Goal: Transaction & Acquisition: Book appointment/travel/reservation

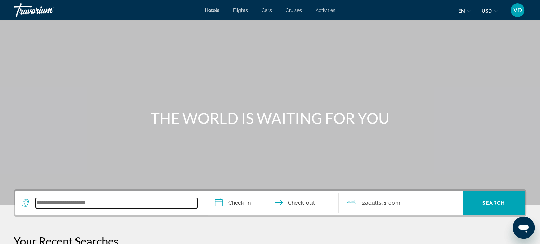
click at [147, 205] on input "Search widget" at bounding box center [117, 203] width 162 height 10
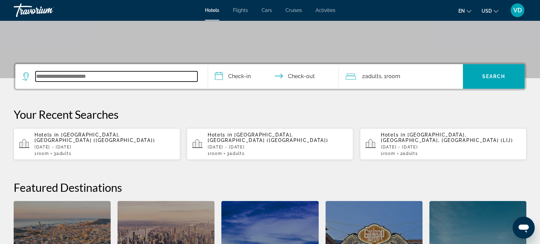
scroll to position [167, 0]
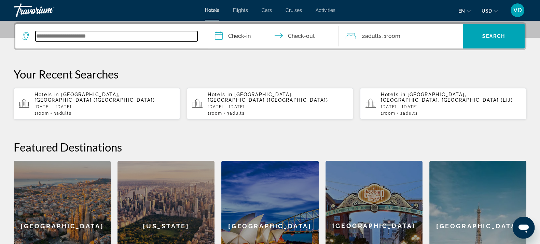
click at [116, 37] on input "Search widget" at bounding box center [117, 36] width 162 height 10
type input "*"
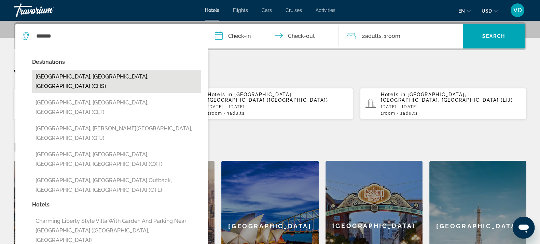
click at [109, 75] on button "[GEOGRAPHIC_DATA], [GEOGRAPHIC_DATA], [GEOGRAPHIC_DATA] (CHS)" at bounding box center [116, 81] width 169 height 23
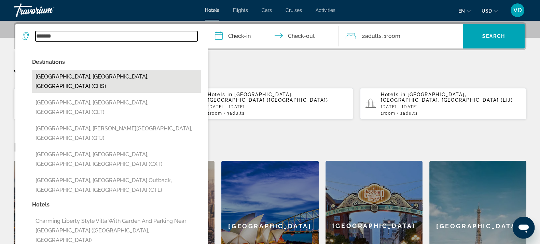
type input "**********"
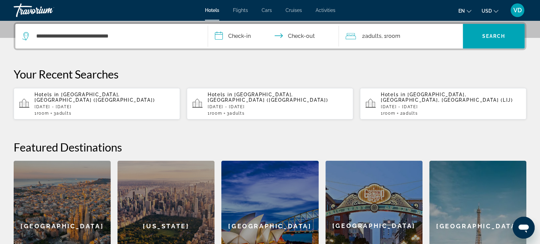
click at [245, 32] on input "**********" at bounding box center [275, 37] width 134 height 27
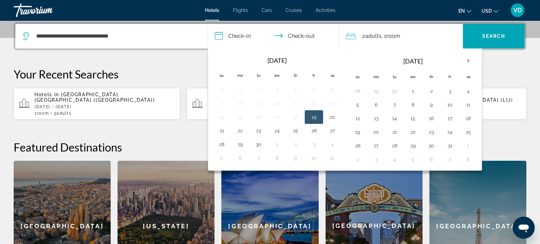
click at [316, 118] on button "19" at bounding box center [313, 117] width 11 height 10
click at [331, 119] on button "20" at bounding box center [332, 117] width 11 height 10
type input "**********"
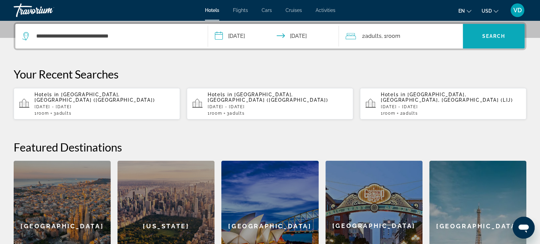
click at [471, 38] on span "Search widget" at bounding box center [494, 36] width 62 height 16
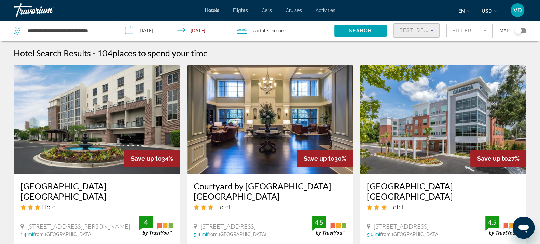
click at [419, 30] on span "Best Deals" at bounding box center [417, 30] width 36 height 5
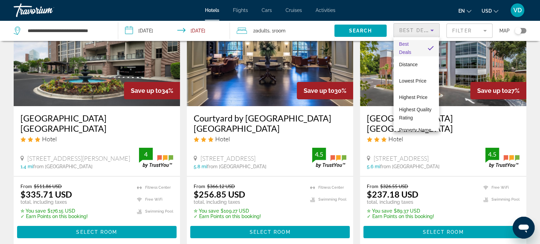
scroll to position [69, 0]
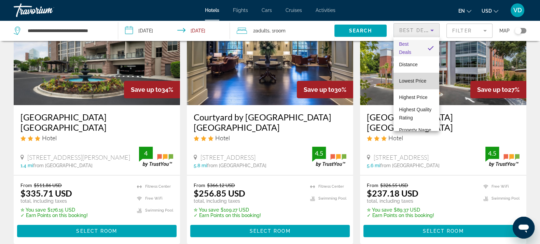
click at [417, 77] on span "Lowest Price" at bounding box center [412, 81] width 27 height 8
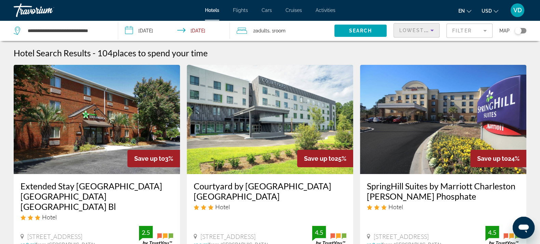
click at [470, 28] on mat-form-field "Filter" at bounding box center [469, 31] width 46 height 14
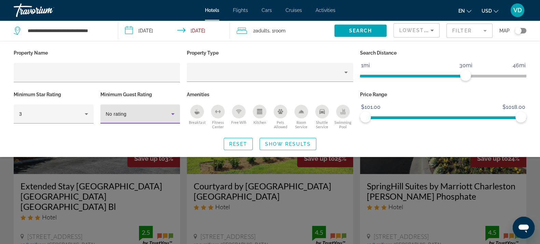
click at [155, 110] on div "No rating" at bounding box center [139, 114] width 66 height 8
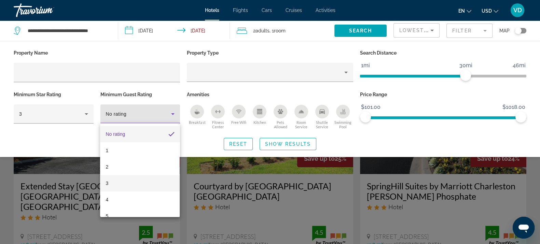
scroll to position [10, 0]
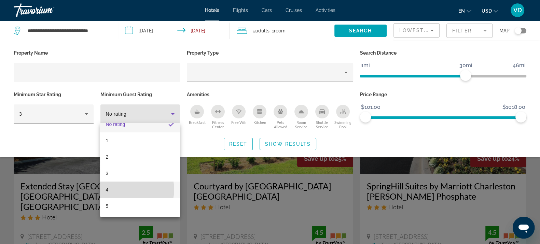
click at [129, 190] on mat-option "4" at bounding box center [140, 190] width 80 height 16
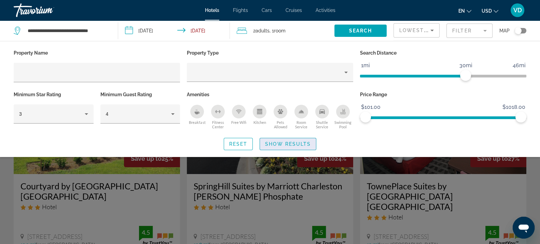
click at [301, 143] on span "Show Results" at bounding box center [288, 143] width 46 height 5
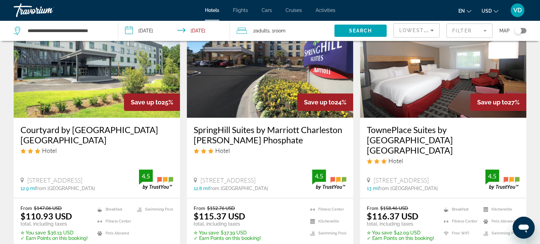
scroll to position [17, 0]
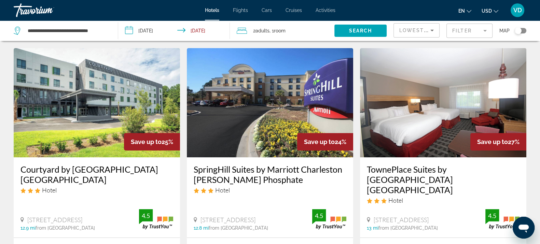
click at [469, 34] on mat-form-field "Filter" at bounding box center [469, 31] width 46 height 14
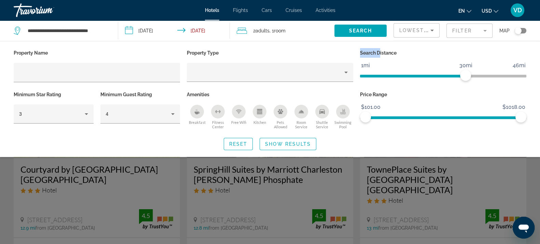
drag, startPoint x: 360, startPoint y: 51, endPoint x: 387, endPoint y: 58, distance: 28.0
click at [387, 58] on div "Search Distance 1mi 46mi 30mi" at bounding box center [443, 69] width 173 height 42
click at [388, 58] on div "Search Distance 1mi 46mi 30mi" at bounding box center [443, 69] width 173 height 42
click at [299, 144] on span "Show Results" at bounding box center [288, 143] width 46 height 5
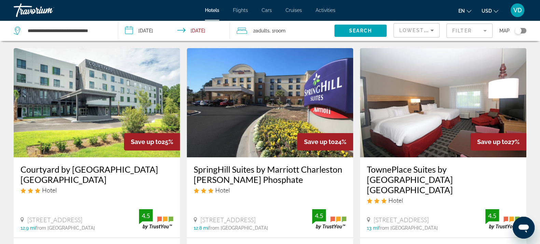
click at [470, 34] on mat-form-field "Filter" at bounding box center [469, 31] width 46 height 14
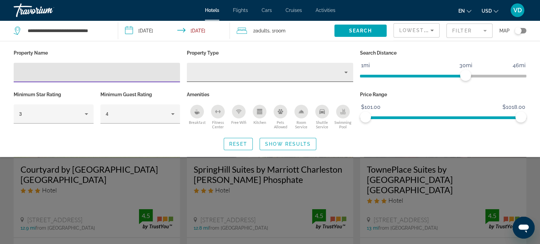
click at [279, 81] on div "Hotel Filters" at bounding box center [269, 72] width 155 height 19
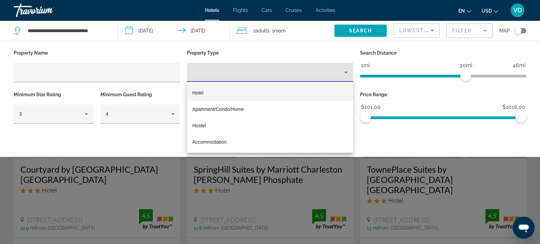
click at [324, 200] on div at bounding box center [270, 122] width 540 height 244
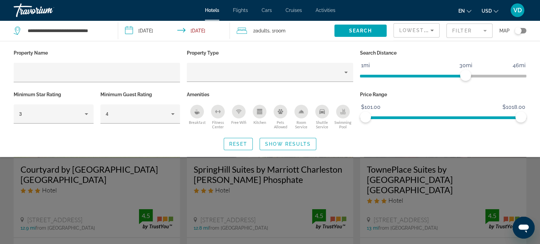
click at [326, 182] on div "Search widget" at bounding box center [270, 173] width 540 height 142
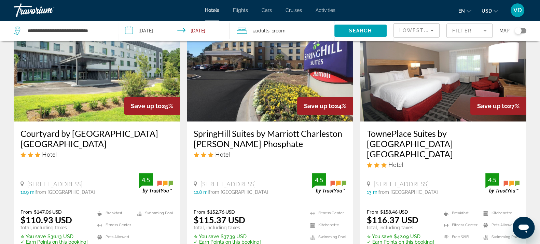
scroll to position [50, 0]
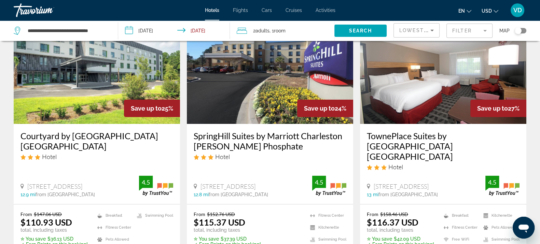
click at [521, 31] on div "Toggle map" at bounding box center [518, 30] width 7 height 7
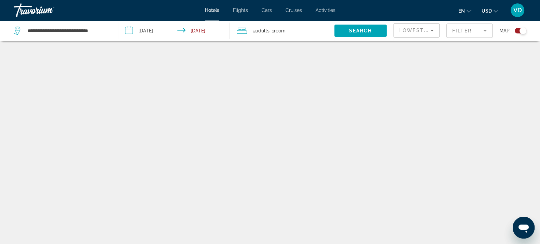
scroll to position [0, 0]
click at [519, 29] on div "Toggle map" at bounding box center [521, 30] width 12 height 5
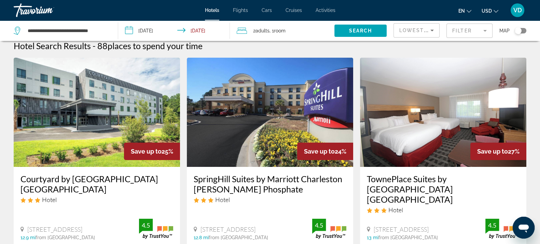
click at [521, 30] on div "Toggle map" at bounding box center [518, 30] width 7 height 7
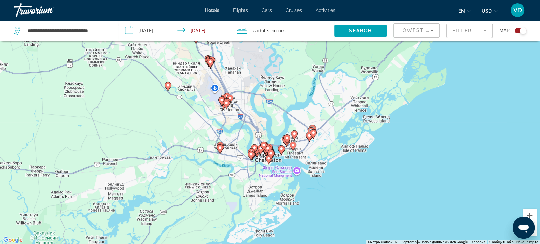
click at [227, 102] on image "Main content" at bounding box center [226, 103] width 4 height 4
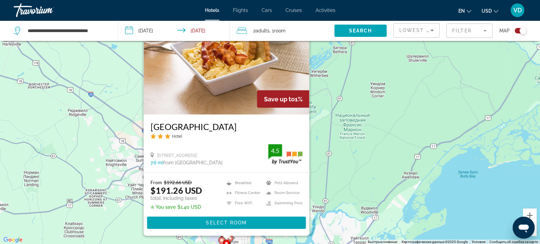
click at [363, 185] on div "Чтобы активировать перетаскивание с помощью клавиатуры, нажмите Alt + Ввод. Пос…" at bounding box center [270, 122] width 540 height 244
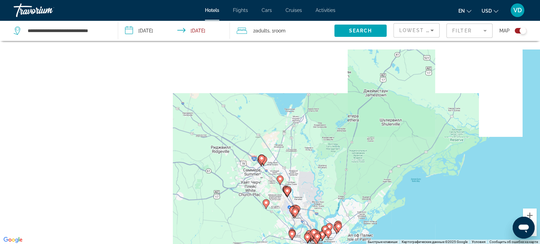
click at [363, 185] on div "Чтобы активировать перетаскивание с помощью клавиатуры, нажмите Alt + Ввод. Пос…" at bounding box center [270, 122] width 540 height 244
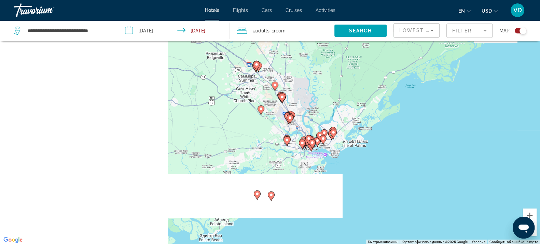
drag, startPoint x: 367, startPoint y: 172, endPoint x: 362, endPoint y: 75, distance: 97.1
click at [362, 75] on div "Чтобы активировать перетаскивание с помощью клавиатуры, нажмите Alt + Ввод. Пос…" at bounding box center [270, 122] width 540 height 244
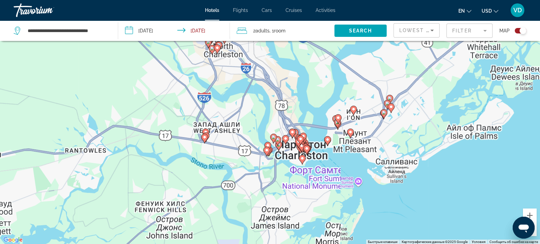
click at [300, 164] on gmp-advanced-marker "Main content" at bounding box center [302, 160] width 7 height 10
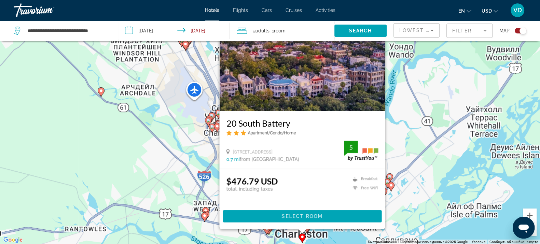
click at [431, 141] on div "Чтобы активировать перетаскивание с помощью клавиатуры, нажмите Alt + Ввод. Пос…" at bounding box center [270, 122] width 540 height 244
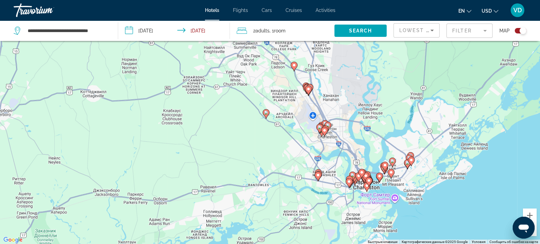
click at [523, 33] on div "Toggle map" at bounding box center [522, 30] width 7 height 7
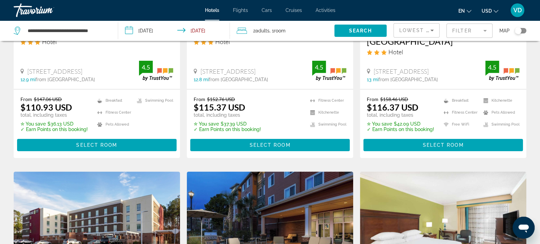
scroll to position [114, 0]
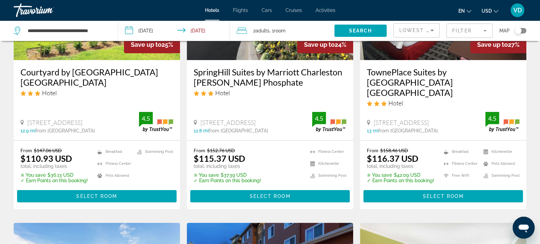
click at [228, 68] on h3 "SpringHill Suites by Marriott Charleston [PERSON_NAME] Phosphate" at bounding box center [270, 77] width 153 height 20
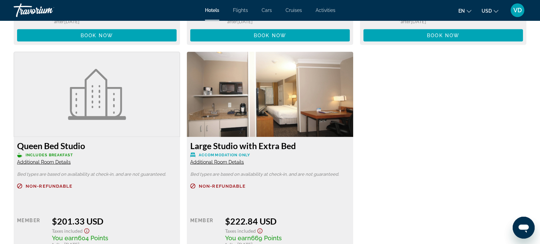
scroll to position [1690, 0]
